Goal: Task Accomplishment & Management: Use online tool/utility

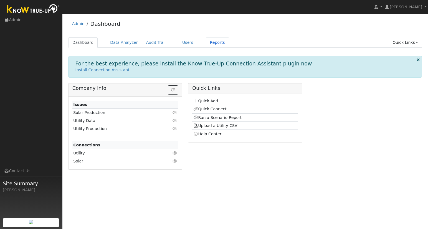
click at [209, 44] on link "Reports" at bounding box center [217, 42] width 23 height 10
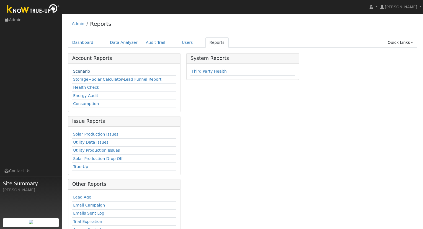
click at [80, 71] on link "Scenario" at bounding box center [81, 71] width 17 height 4
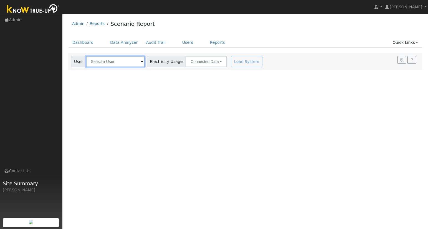
click at [117, 65] on input "text" at bounding box center [115, 61] width 59 height 11
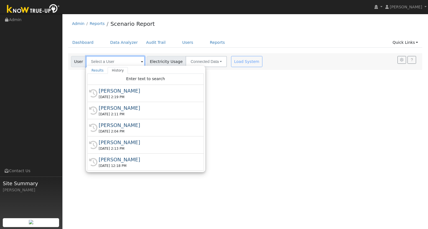
click at [125, 61] on input "text" at bounding box center [115, 61] width 59 height 11
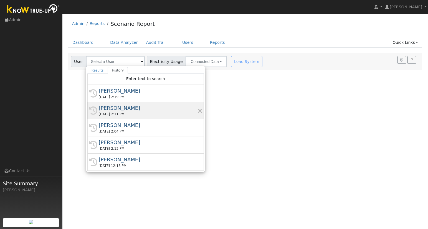
click at [111, 110] on div "peter vanicky" at bounding box center [148, 107] width 99 height 7
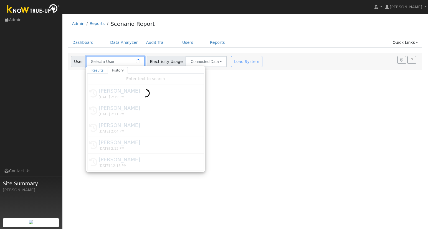
type input "peter vanicky"
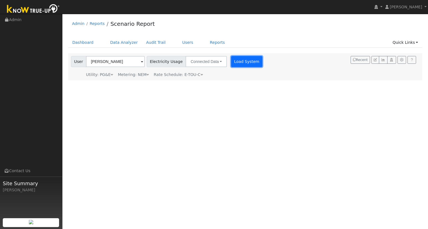
click at [241, 62] on button "Load System" at bounding box center [247, 61] width 32 height 11
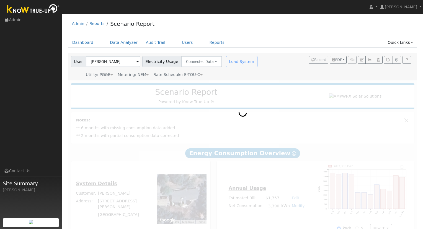
click at [146, 74] on icon at bounding box center [147, 75] width 2 height 4
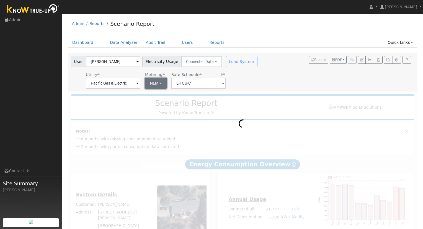
click at [156, 84] on button "NEM" at bounding box center [156, 83] width 22 height 11
click at [150, 101] on div at bounding box center [243, 171] width 350 height 160
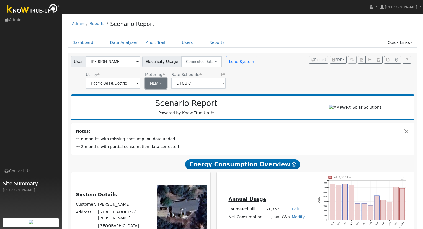
click at [154, 86] on button "NEM" at bounding box center [156, 83] width 22 height 11
click at [151, 104] on link "NBT" at bounding box center [161, 103] width 39 height 8
type input "E-ELEC"
click at [243, 65] on button "Load System" at bounding box center [242, 61] width 32 height 11
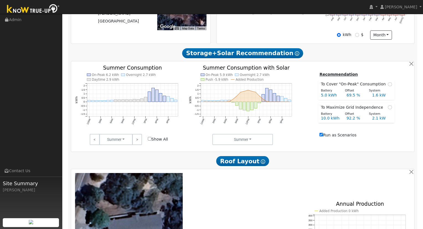
scroll to position [86, 0]
